Goal: Find specific page/section: Find specific page/section

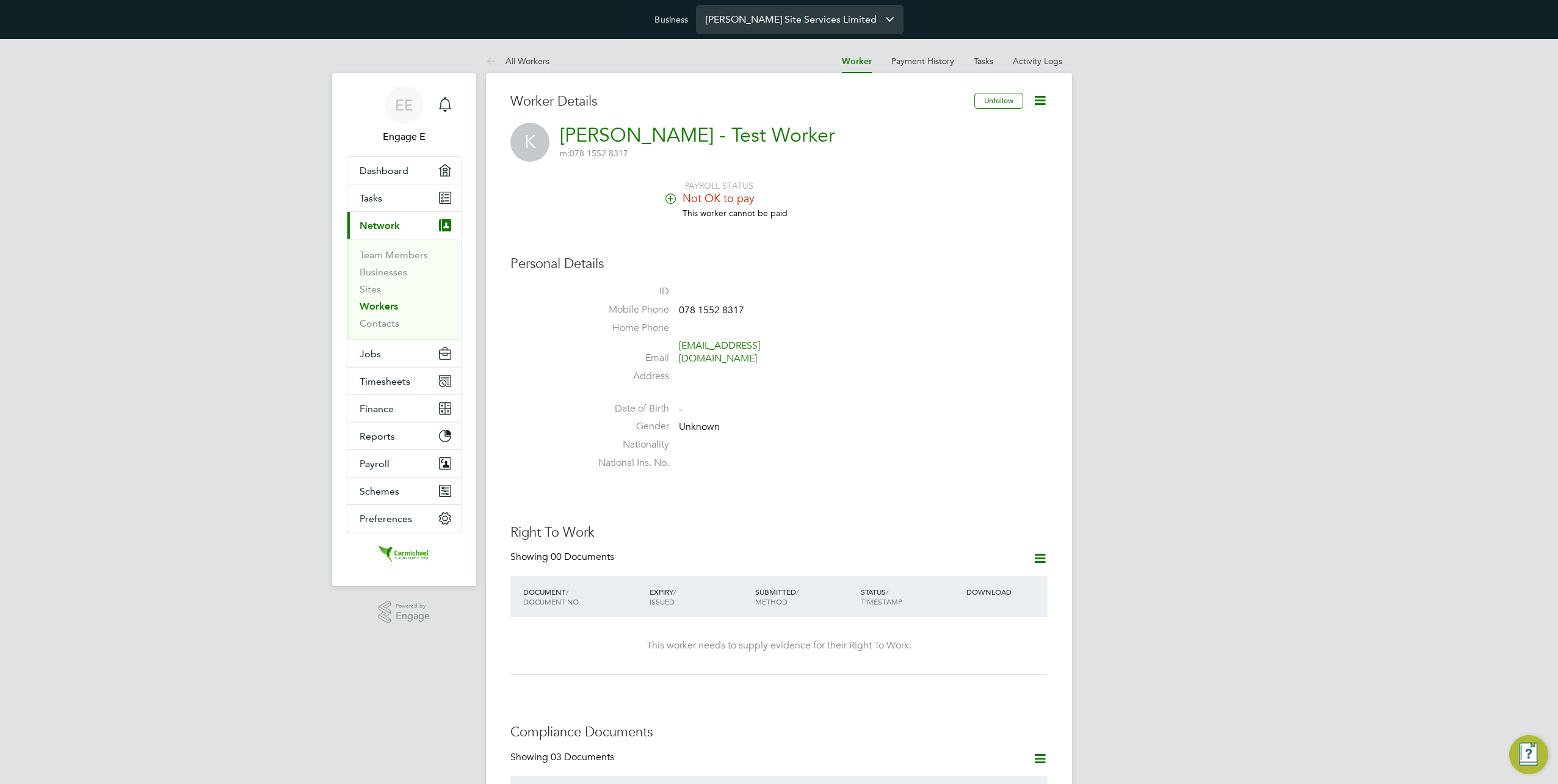
click at [759, 21] on input "Carmichael Site Services Limited" at bounding box center [800, 19] width 208 height 28
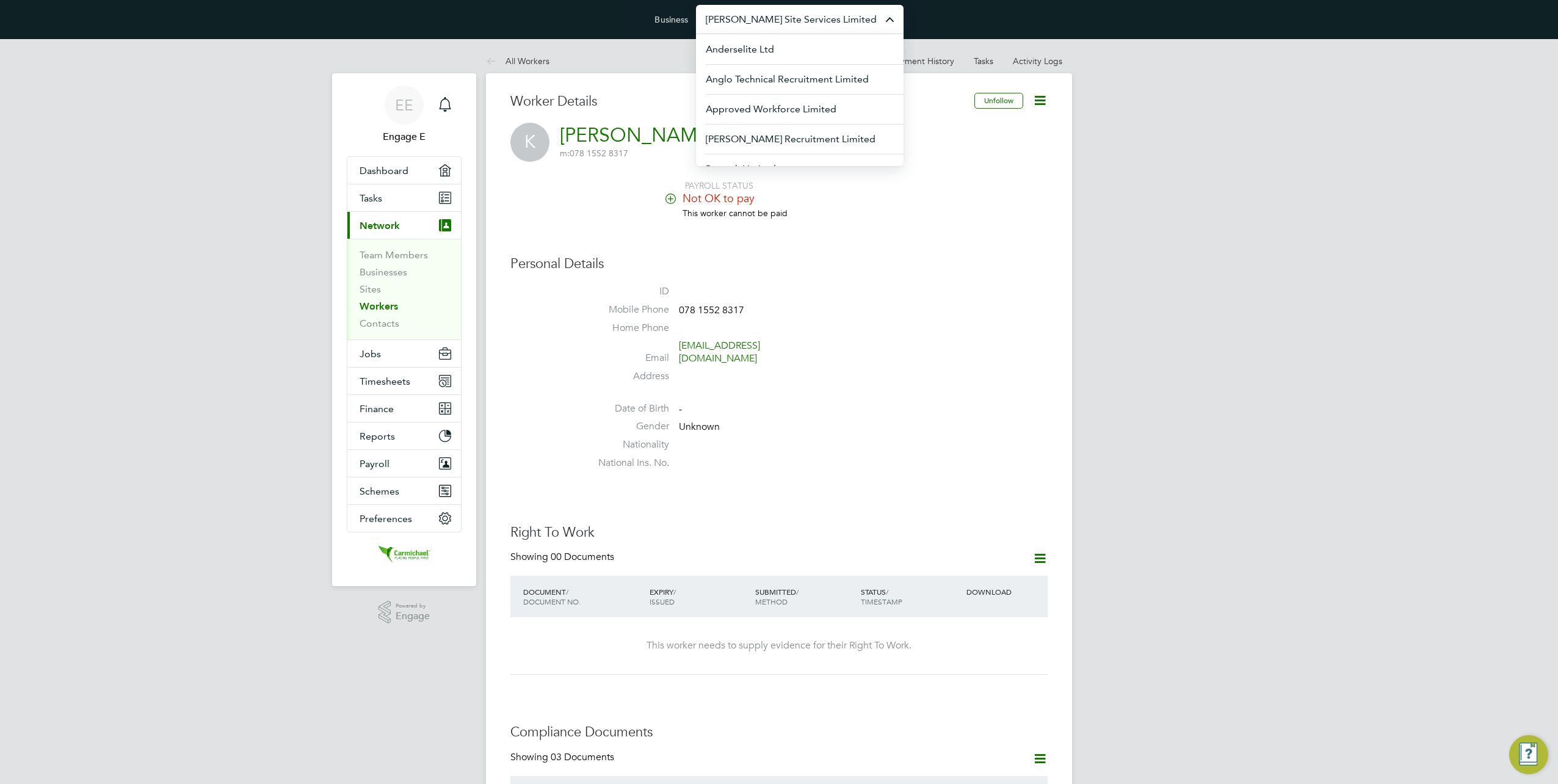
paste input "[DOMAIN_NAME]"
click at [810, 21] on input "[DOMAIN_NAME]" at bounding box center [800, 19] width 208 height 28
click at [994, 25] on div "Business bcuk.co.uk Engage Partners" at bounding box center [779, 19] width 1558 height 39
click at [832, 21] on input "Carmichael Site Services Limited" at bounding box center [800, 19] width 208 height 28
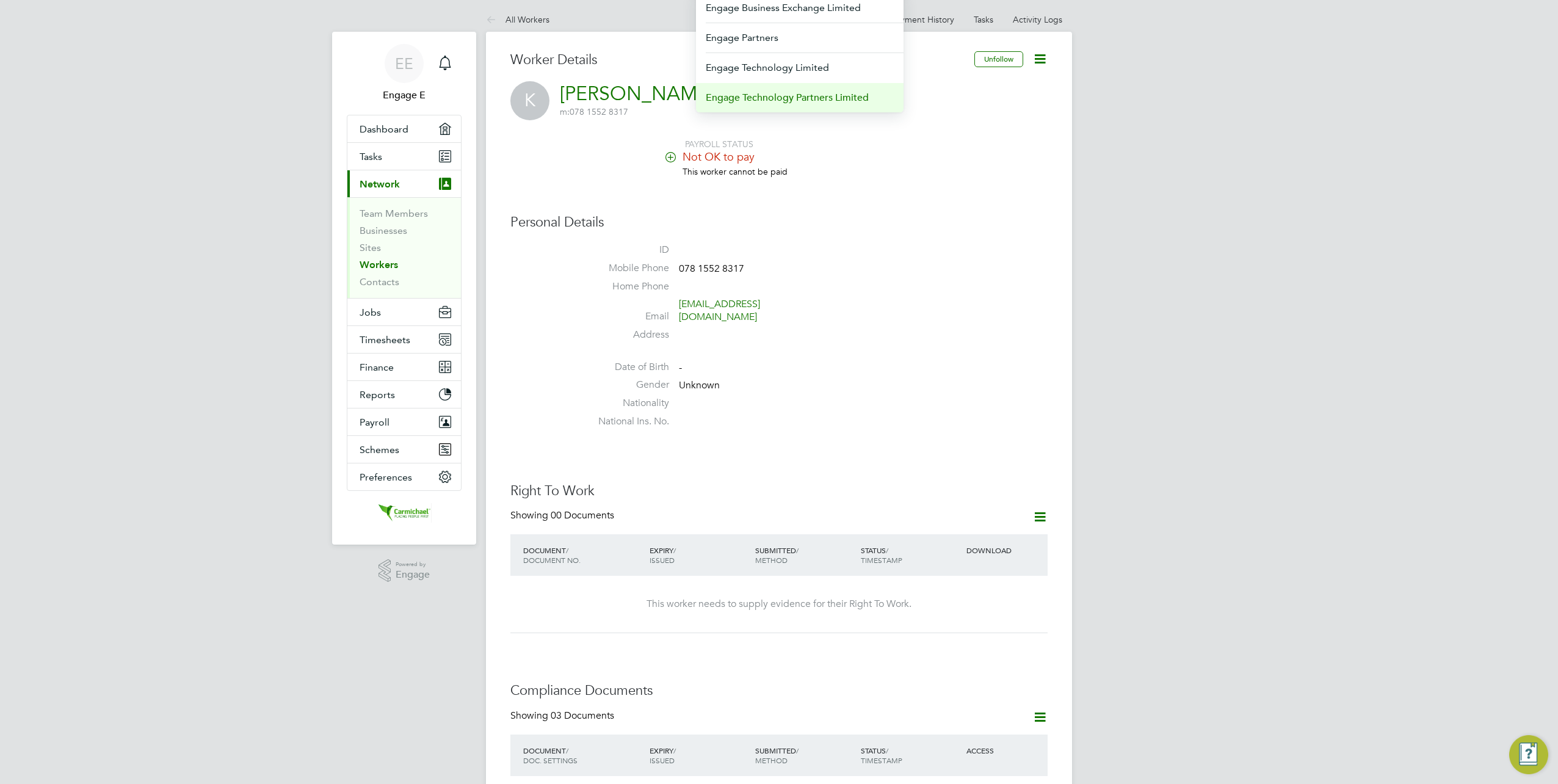
scroll to position [61, 0]
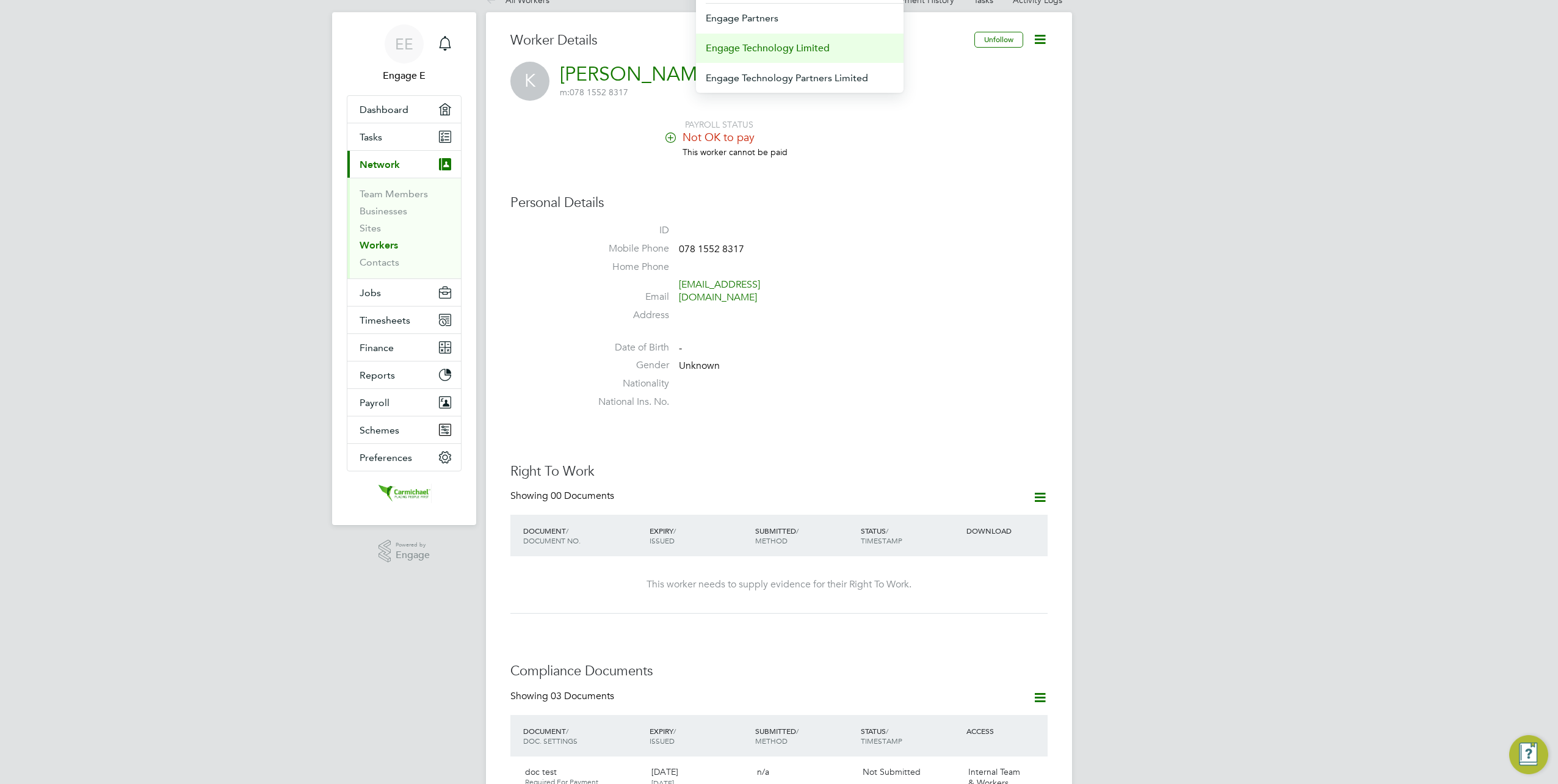
click at [813, 34] on li "Engage Technology Limited" at bounding box center [800, 48] width 208 height 30
type input "Engage Technology Limited"
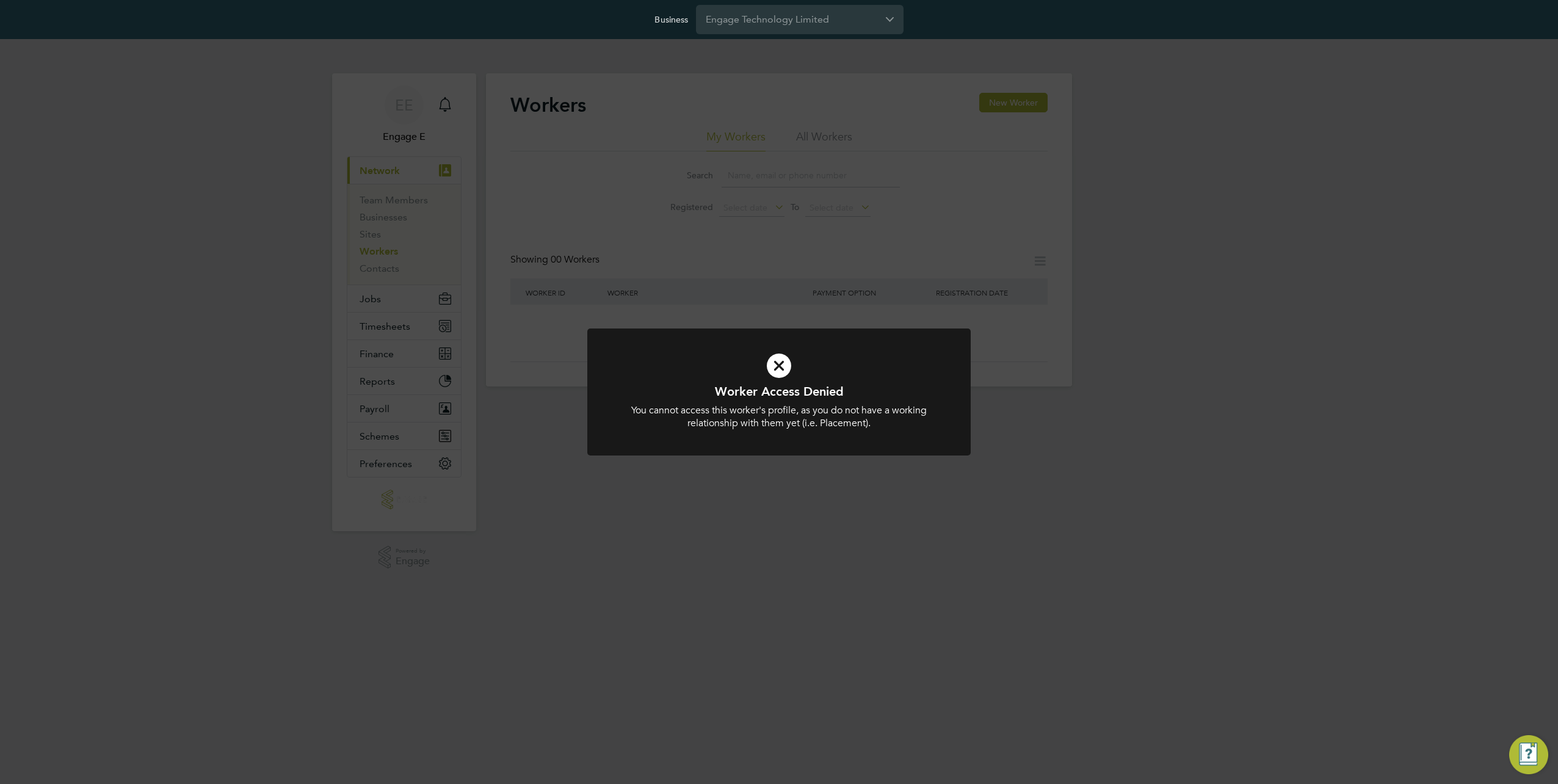
click at [896, 484] on div "Worker Access Denied You cannot access this worker's profile, as you do not hav…" at bounding box center [779, 392] width 1558 height 784
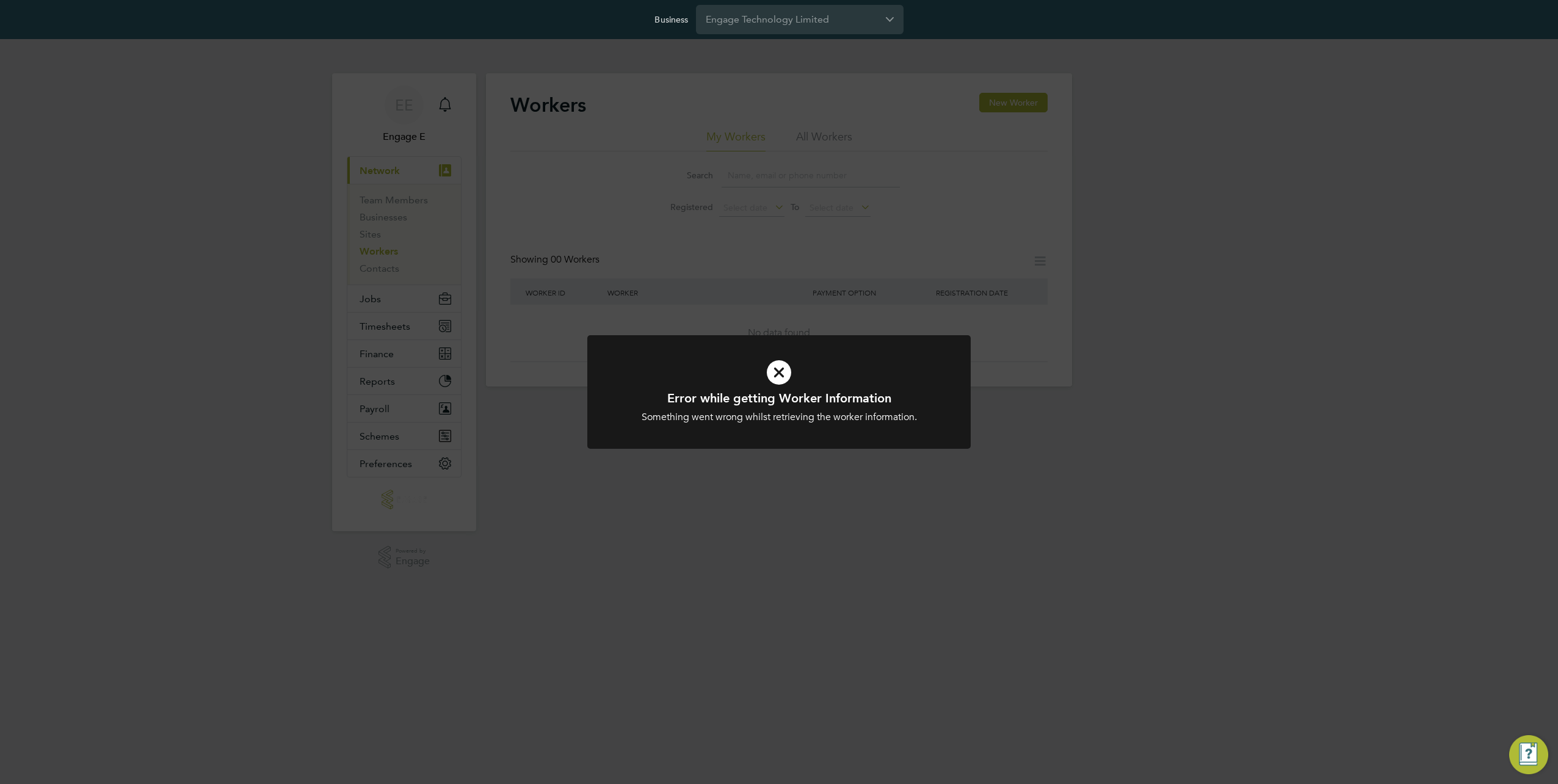
click at [810, 35] on div "Business Engage Technology Limited" at bounding box center [779, 19] width 1558 height 39
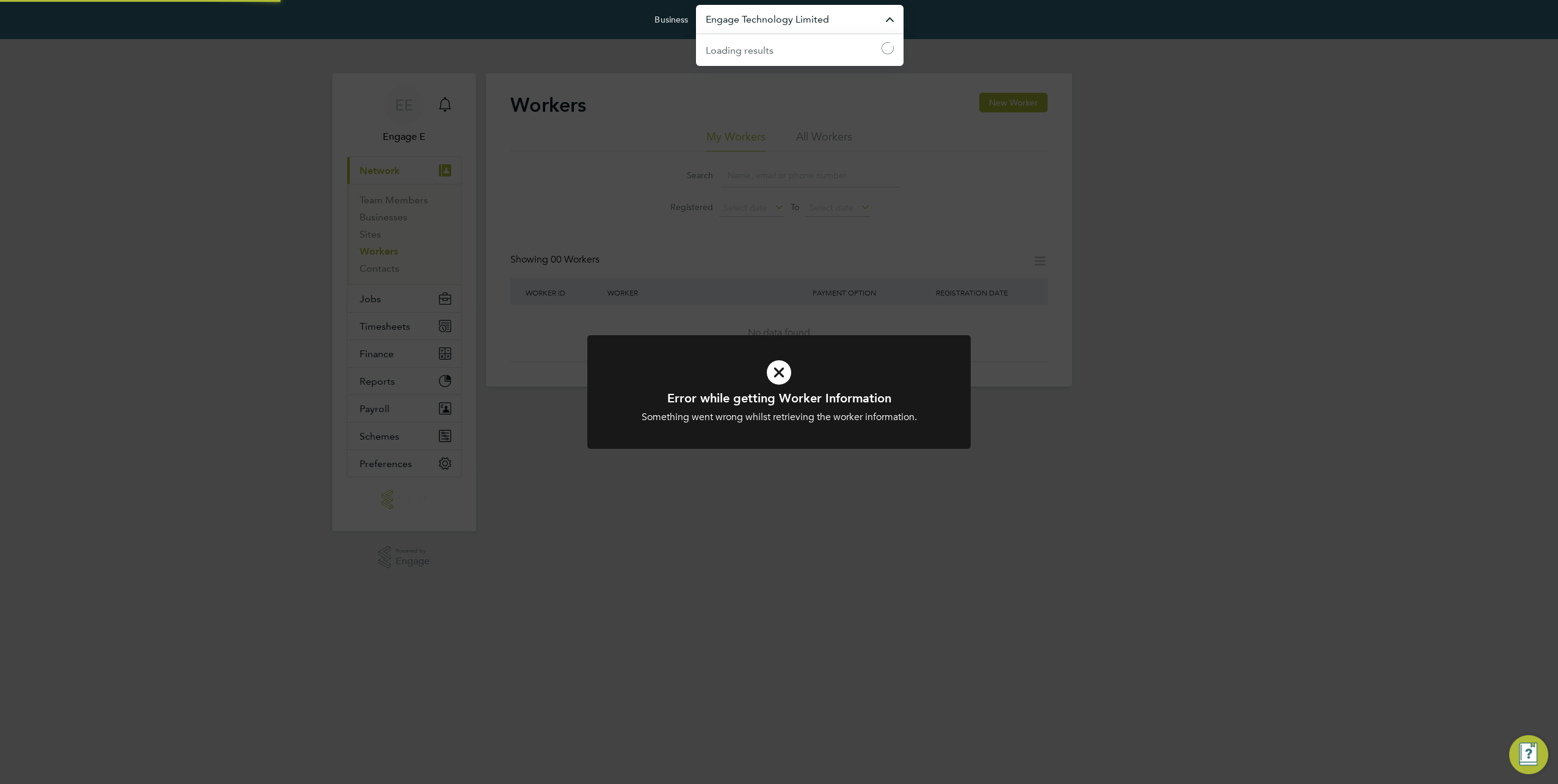
click at [817, 23] on input "Engage Technology Limited" at bounding box center [800, 19] width 208 height 28
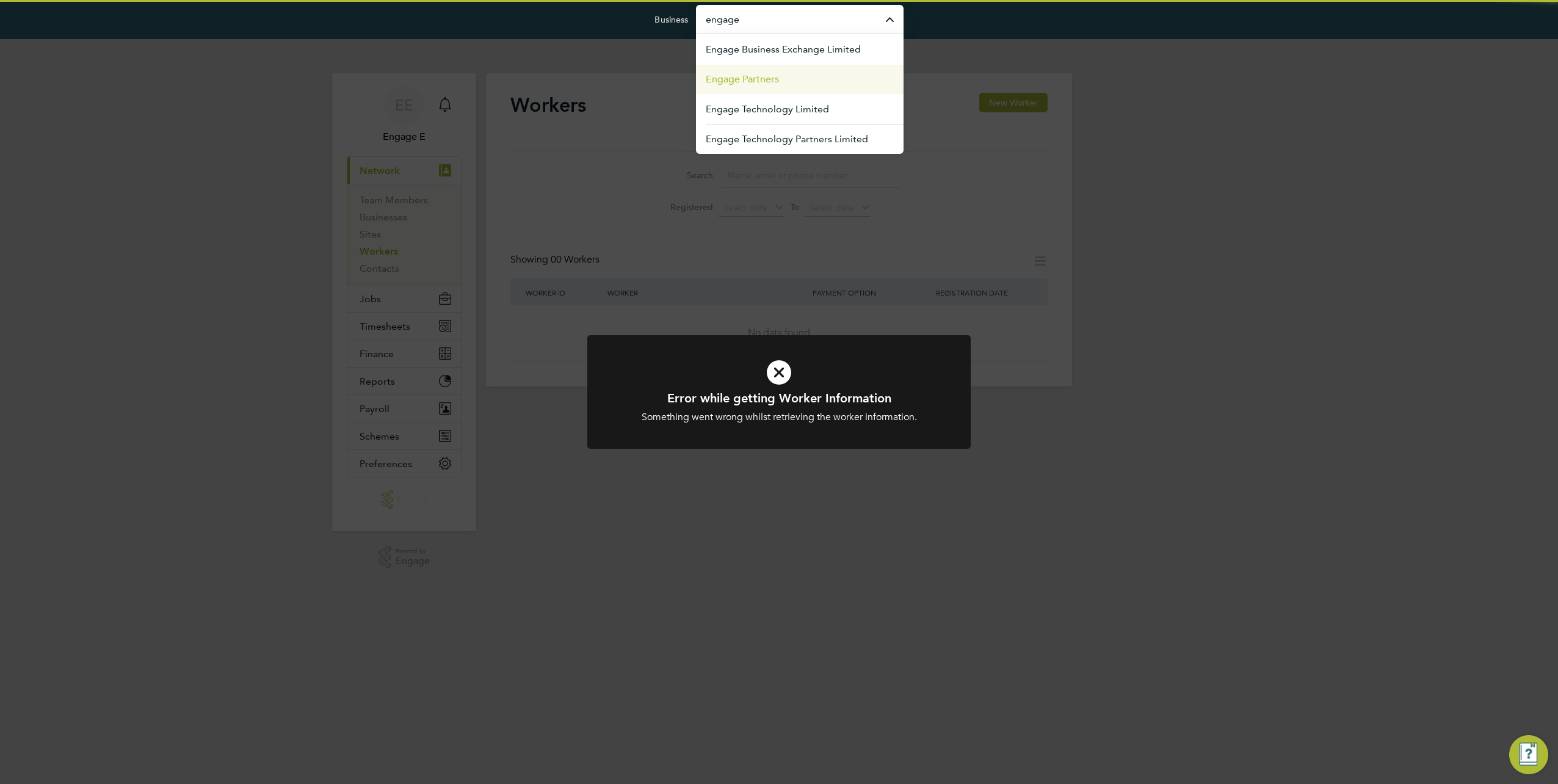
click at [786, 86] on li "Engage Partners" at bounding box center [800, 79] width 208 height 30
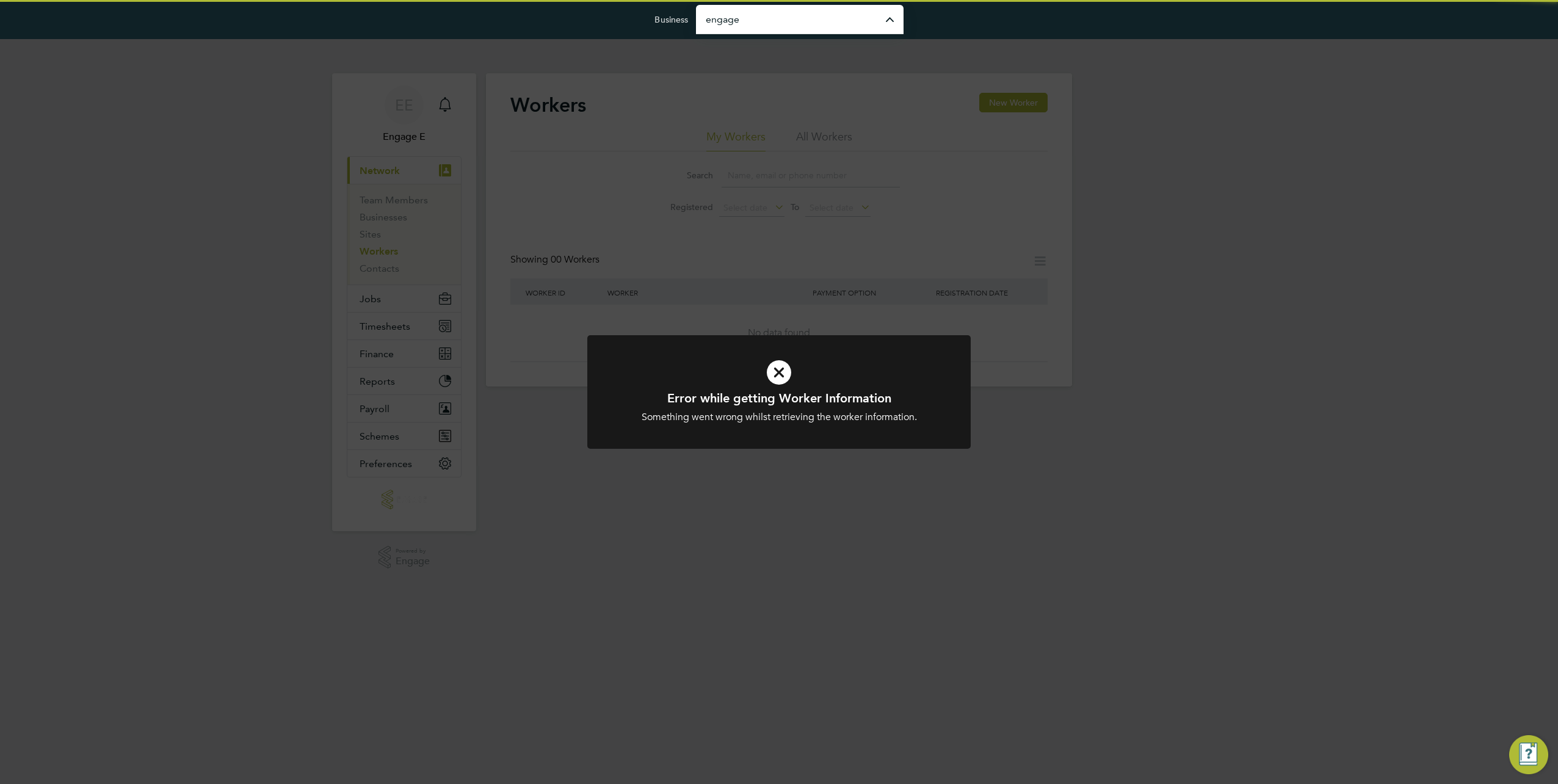
type input "Engage Partners"
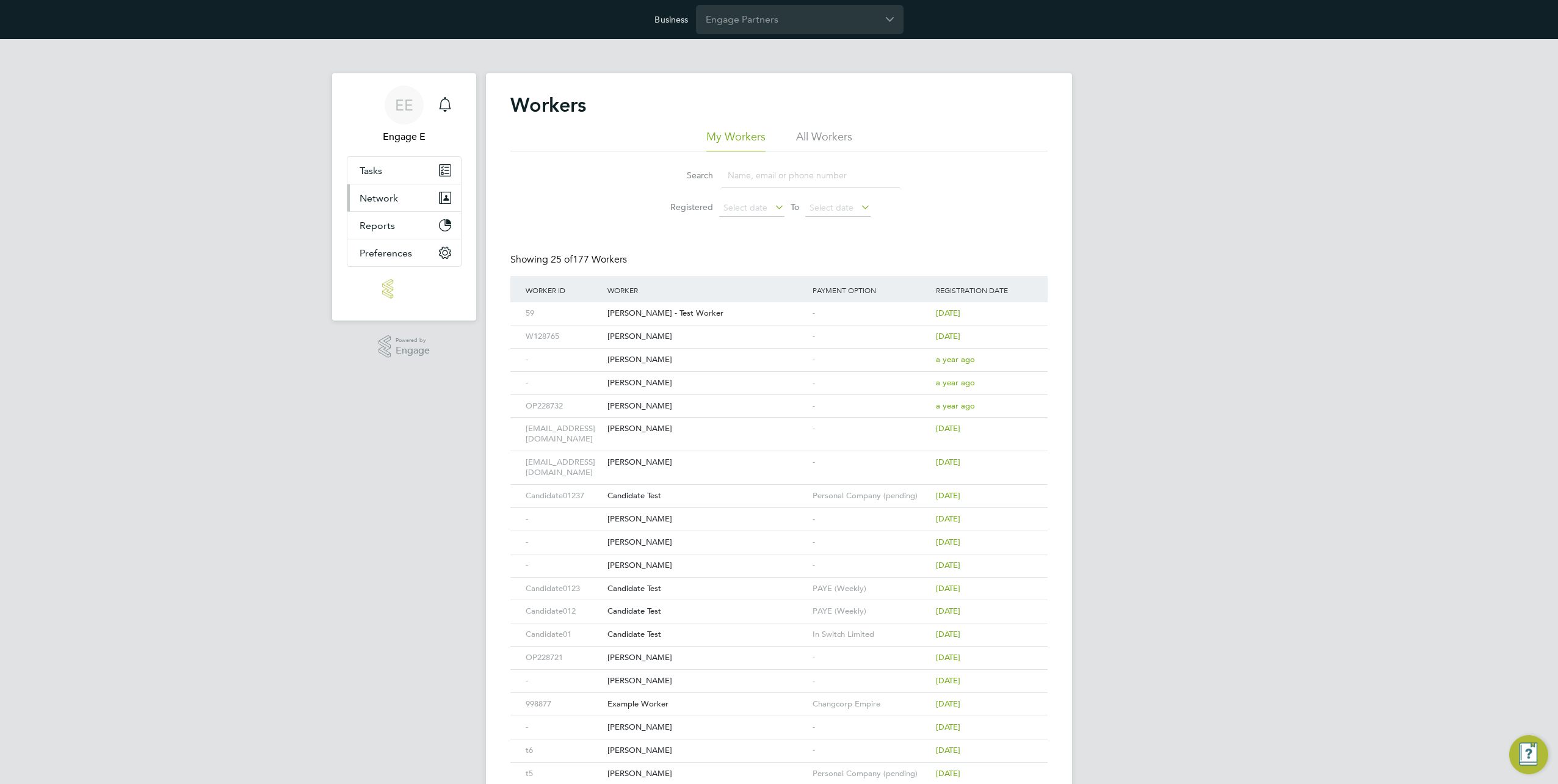
click at [398, 193] on button "Network" at bounding box center [404, 197] width 114 height 27
click at [393, 227] on link "Businesses" at bounding box center [383, 227] width 48 height 12
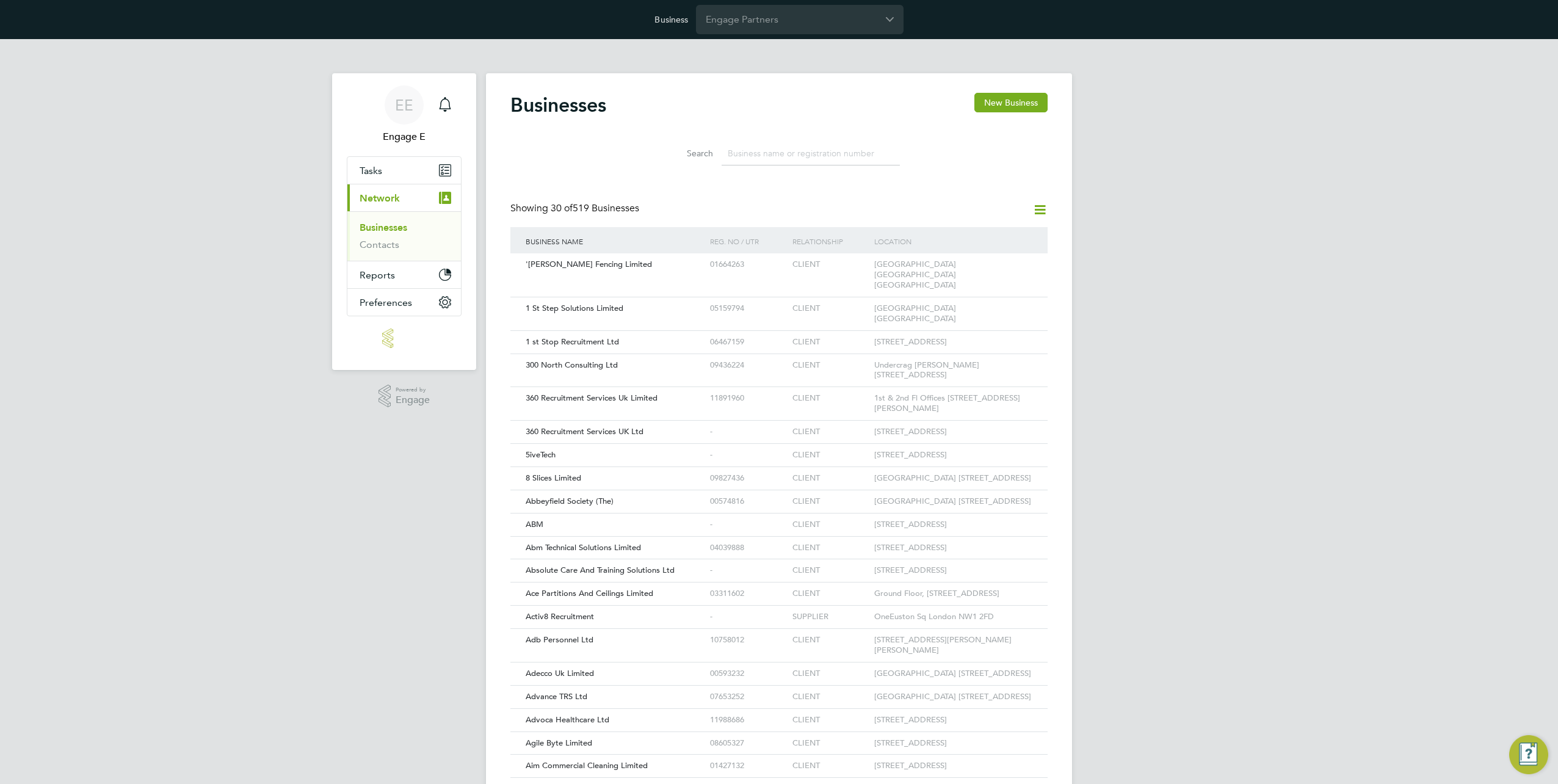
click at [749, 160] on input at bounding box center [811, 154] width 179 height 24
paste input "[DOMAIN_NAME]"
type input "[DOMAIN_NAME]"
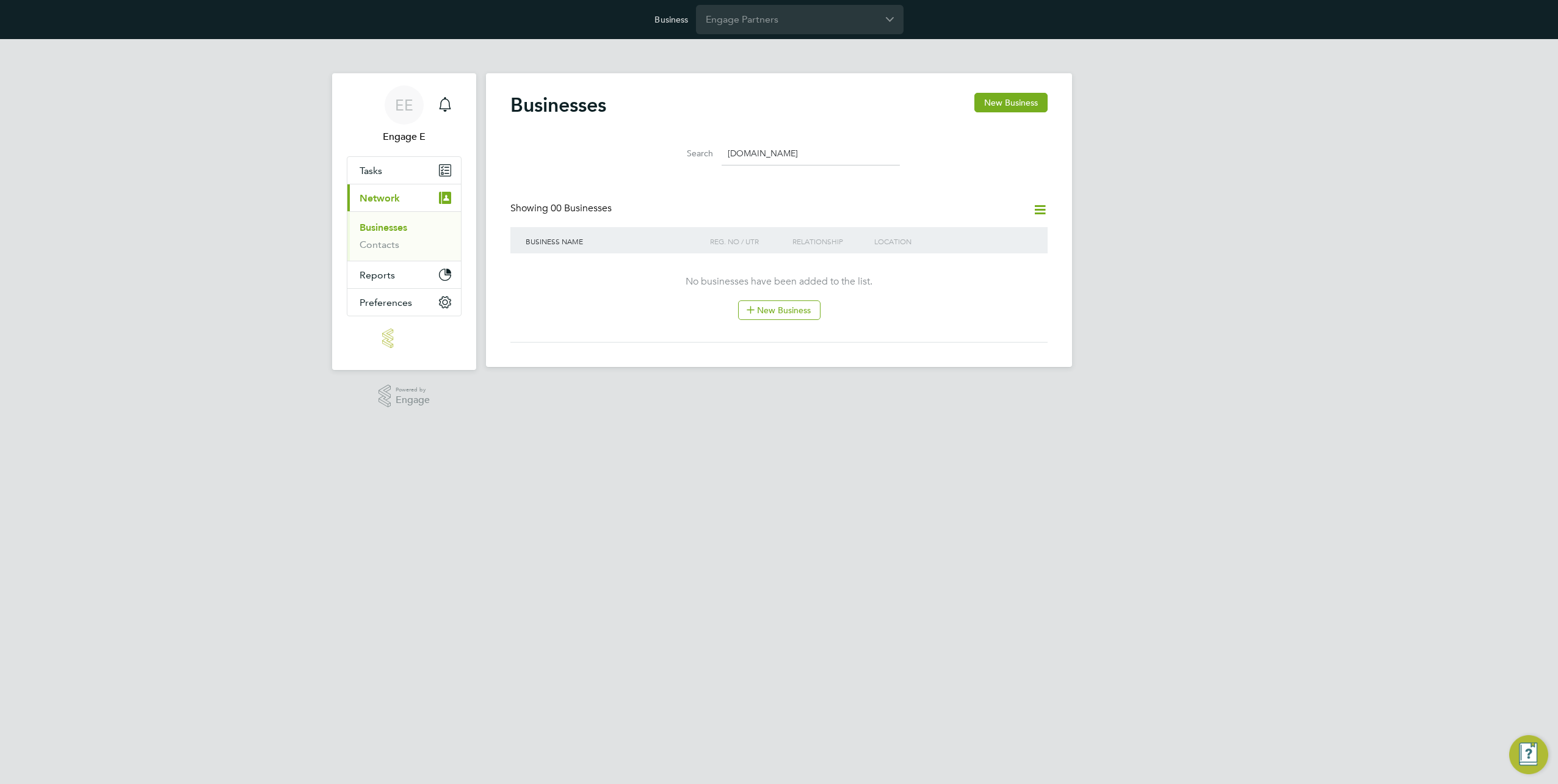
drag, startPoint x: 850, startPoint y: 158, endPoint x: 622, endPoint y: 158, distance: 228.0
click at [622, 158] on div "Search [DOMAIN_NAME]" at bounding box center [779, 150] width 537 height 42
